Goal: Find specific page/section: Find specific page/section

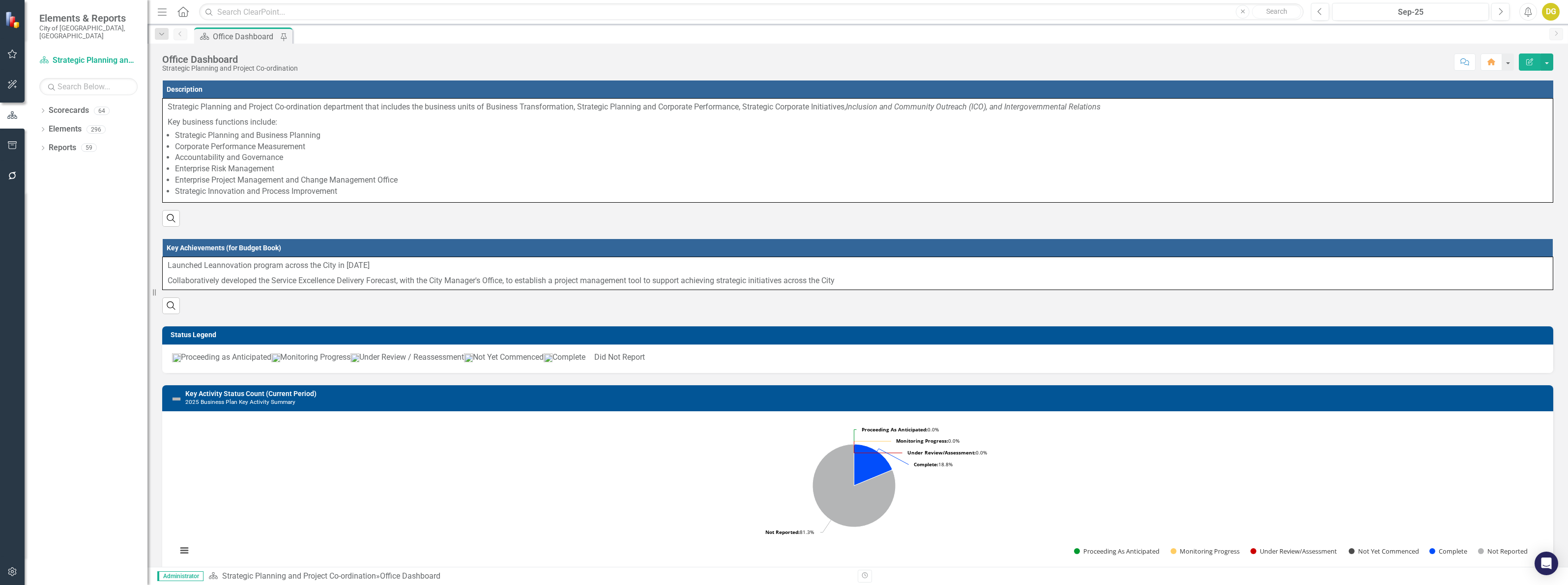
scroll to position [202, 0]
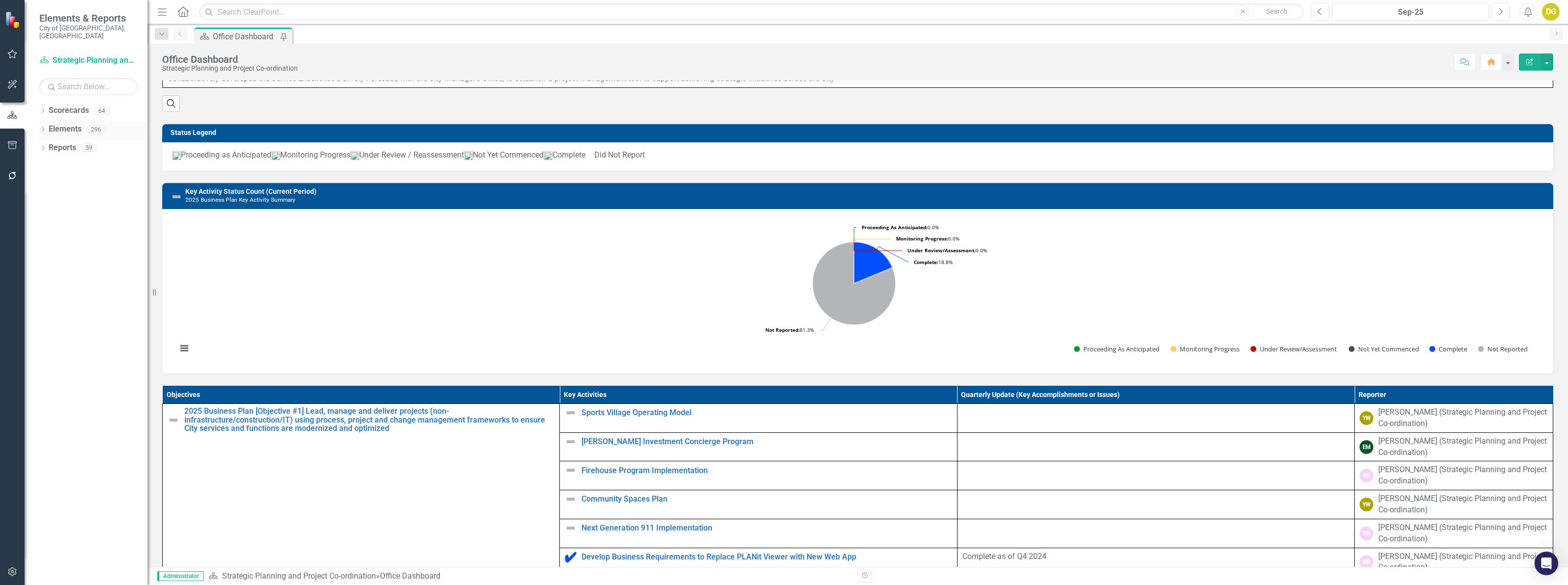
click at [40, 128] on icon "Dropdown" at bounding box center [43, 130] width 7 height 5
click at [74, 142] on link "Objective Objectives" at bounding box center [78, 148] width 50 height 12
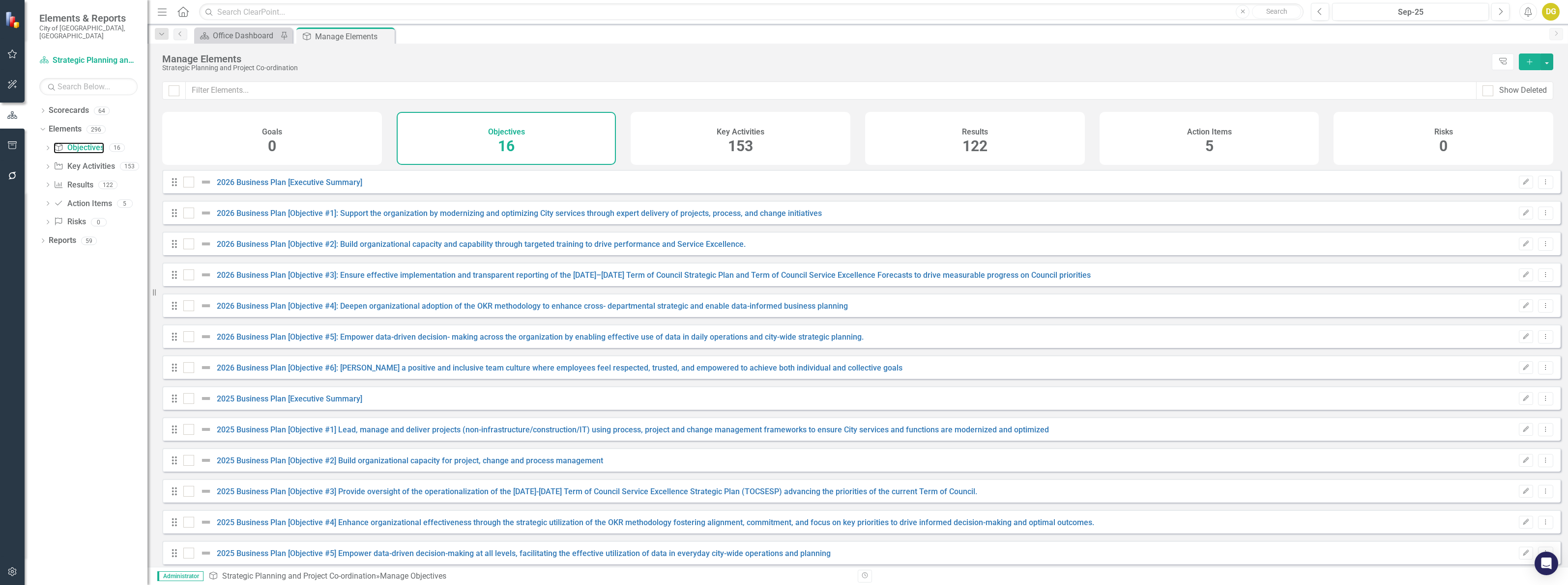
checkbox input "false"
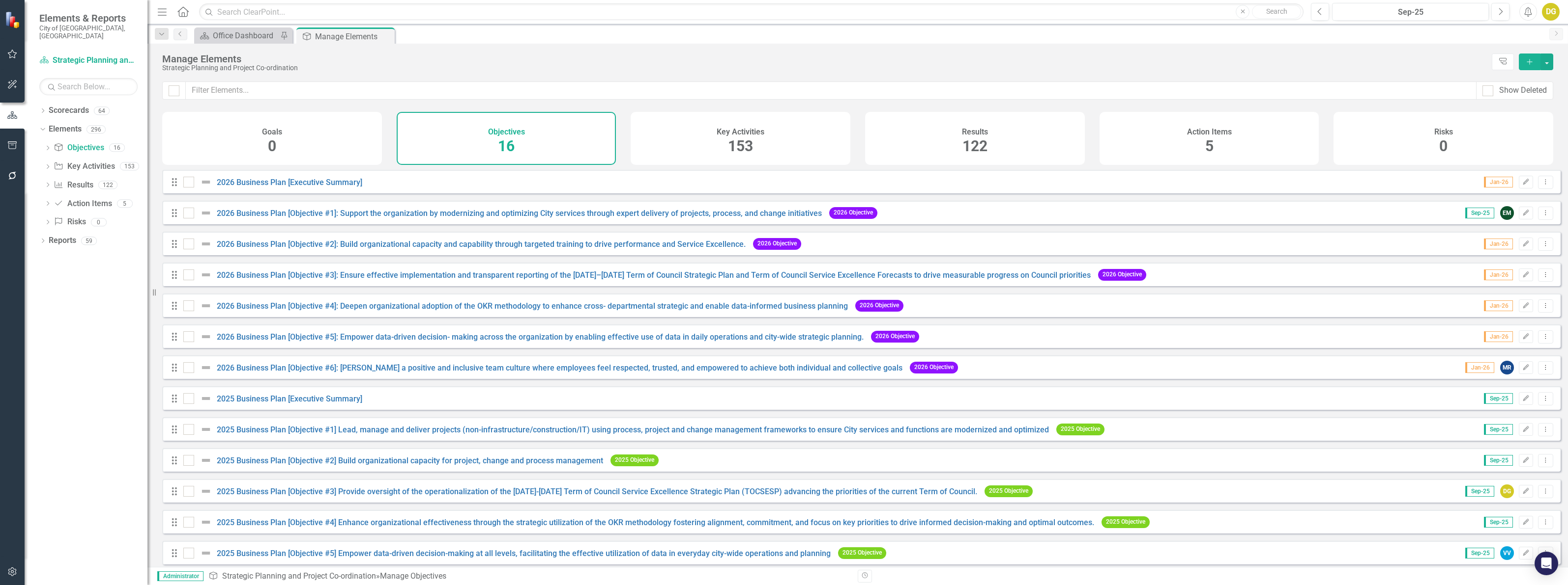
click at [512, 146] on span "16" at bounding box center [506, 146] width 17 height 17
click at [386, 33] on icon "Close" at bounding box center [386, 36] width 10 height 8
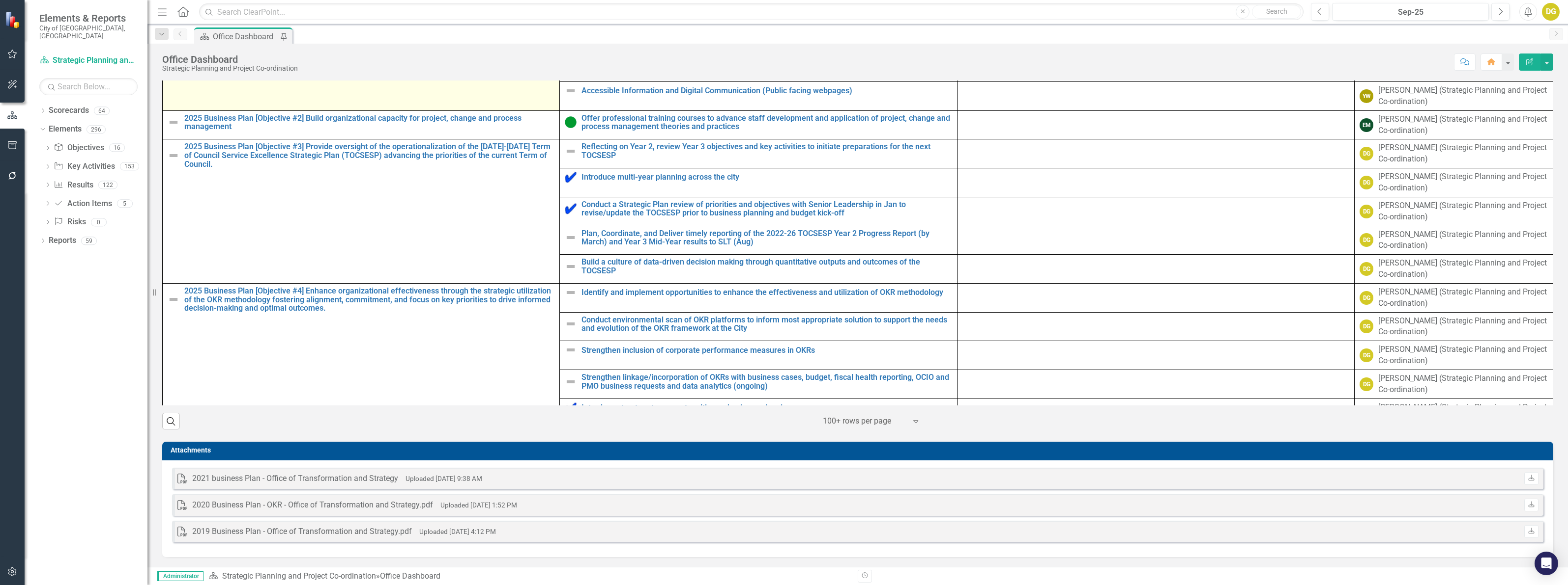
scroll to position [369, 0]
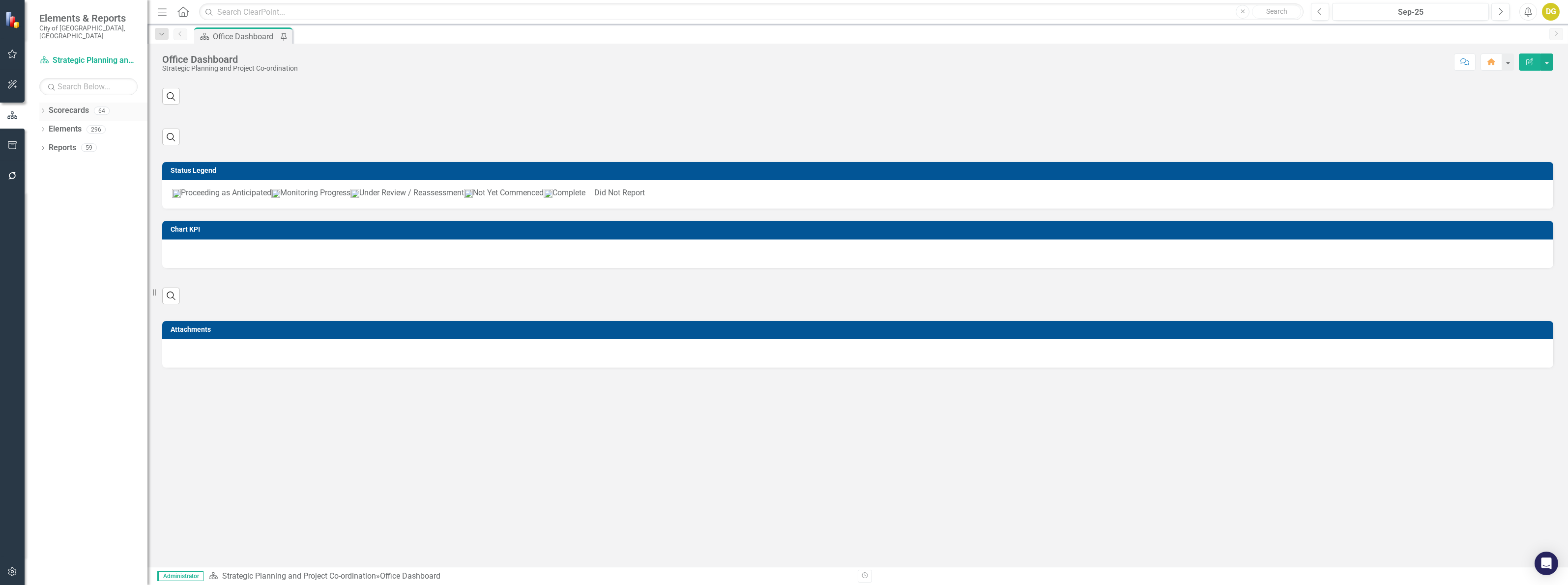
click at [39, 108] on div "Dropdown" at bounding box center [43, 113] width 7 height 9
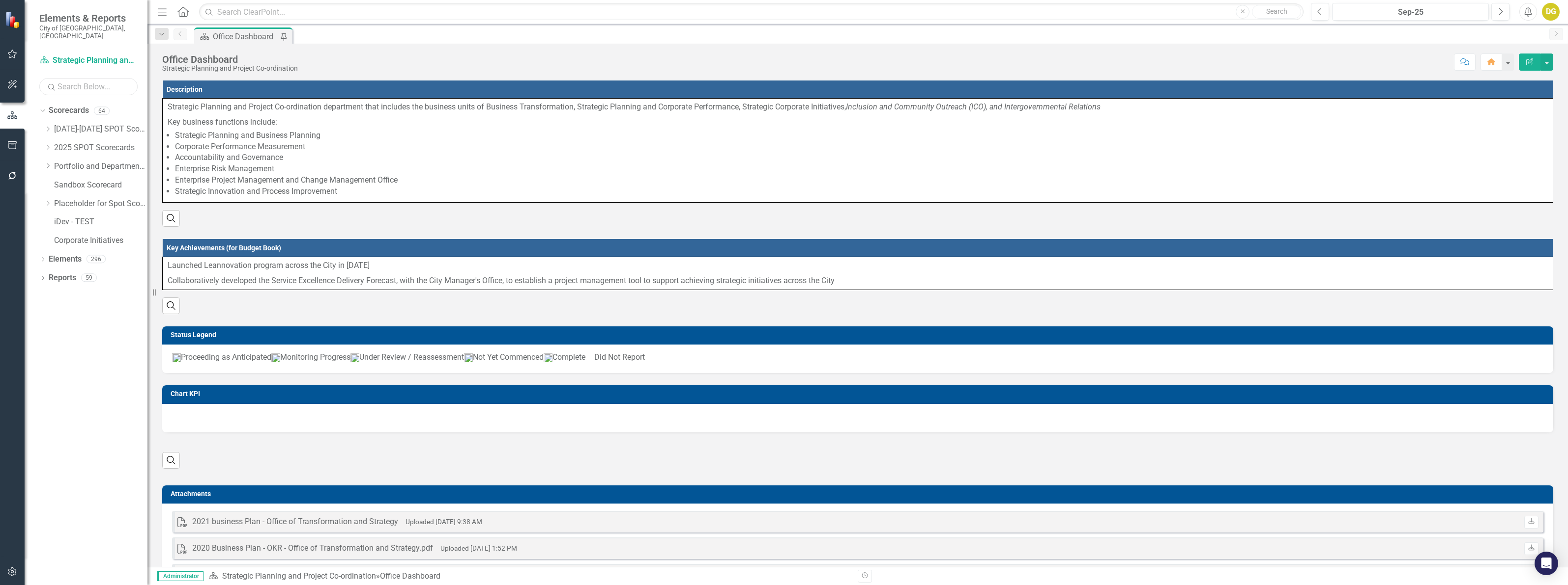
click at [66, 78] on input "text" at bounding box center [88, 87] width 98 height 17
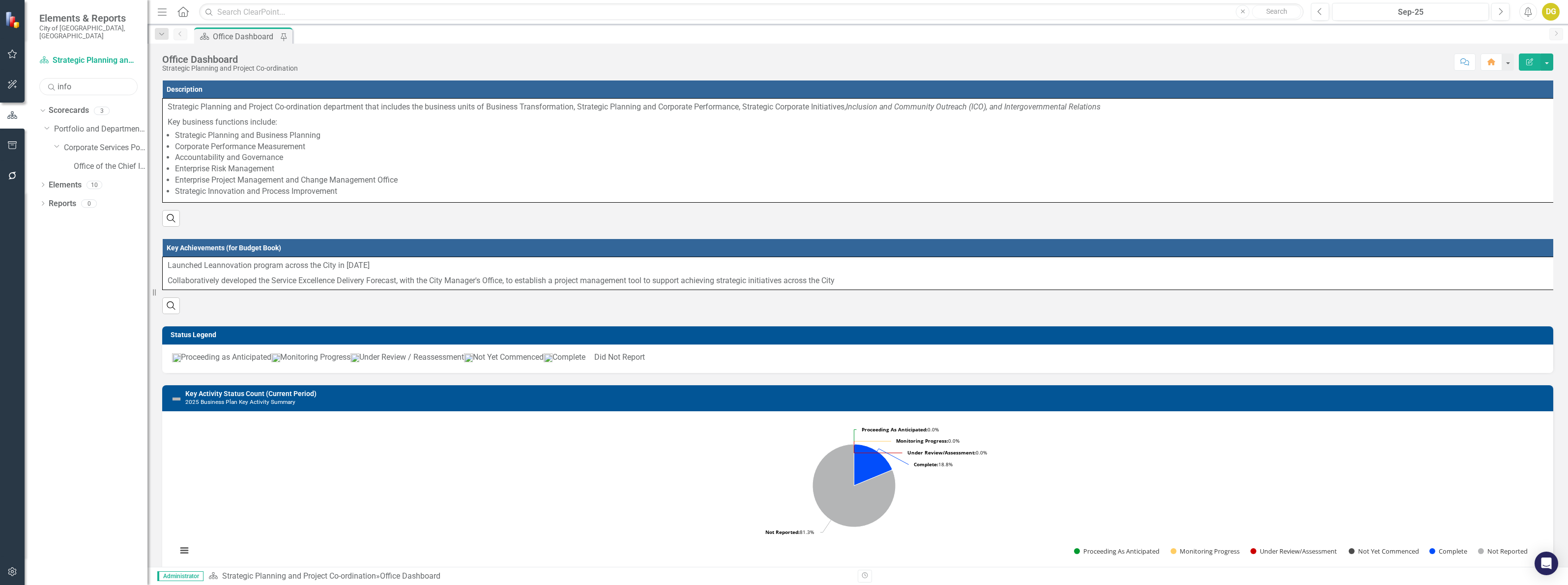
type input "info"
drag, startPoint x: 79, startPoint y: 286, endPoint x: 91, endPoint y: 241, distance: 46.6
click at [79, 283] on div "Dropdown Scorecards 3 Dropdown Portfolio and Department Scorecards Dropdown Cor…" at bounding box center [86, 343] width 123 height 483
click at [97, 161] on link "Office of the Chief Information Officer" at bounding box center [110, 167] width 74 height 12
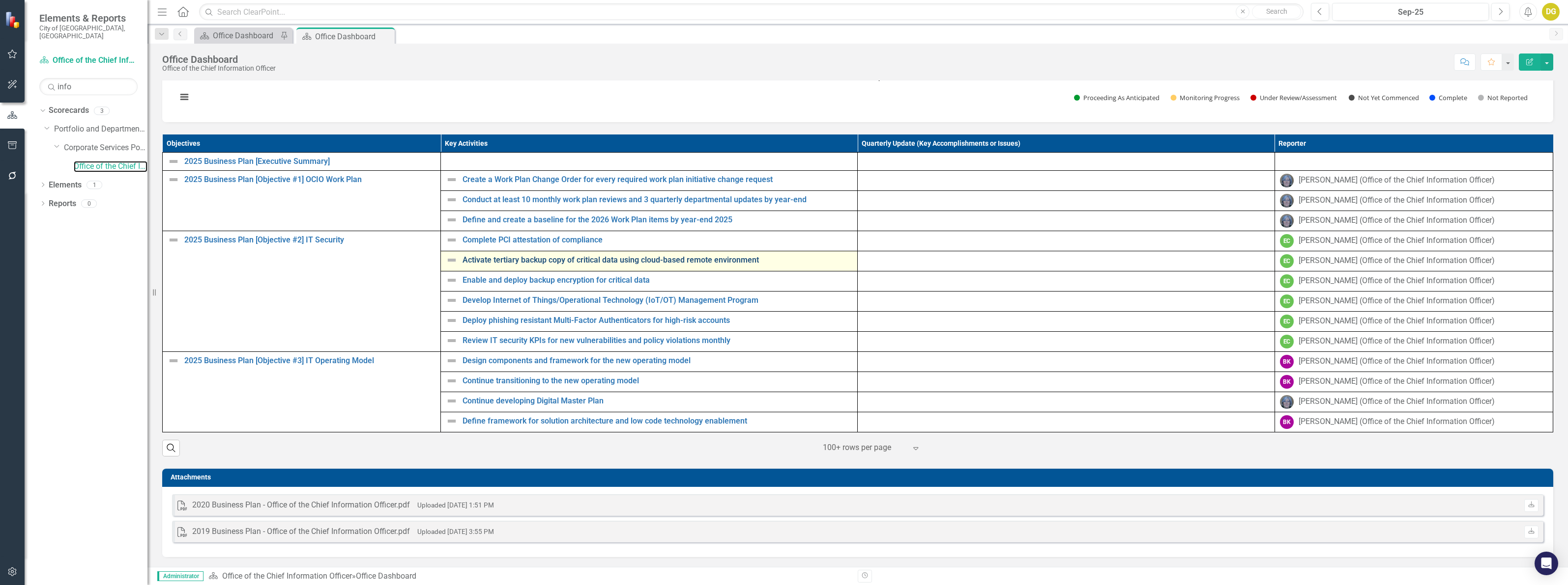
scroll to position [379, 0]
